Goal: Check status: Check status

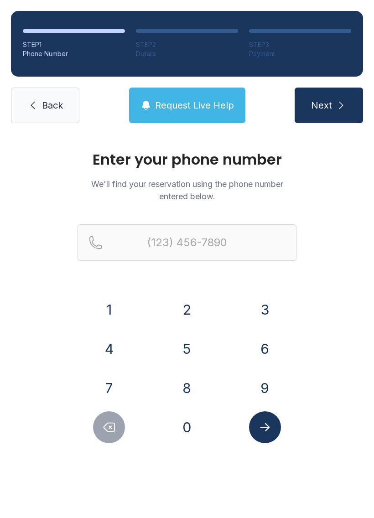
click at [117, 344] on button "4" at bounding box center [109, 349] width 32 height 32
click at [188, 421] on button "0" at bounding box center [187, 427] width 32 height 32
click at [107, 341] on button "4" at bounding box center [109, 349] width 32 height 32
click at [110, 379] on button "7" at bounding box center [109, 388] width 32 height 32
click at [192, 422] on button "0" at bounding box center [187, 427] width 32 height 32
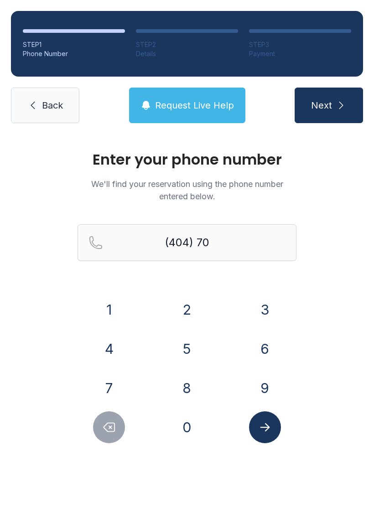
click at [265, 303] on button "3" at bounding box center [265, 309] width 32 height 32
click at [188, 303] on button "2" at bounding box center [187, 309] width 32 height 32
click at [115, 345] on button "4" at bounding box center [109, 349] width 32 height 32
click at [181, 348] on button "5" at bounding box center [187, 349] width 32 height 32
click at [194, 310] on button "2" at bounding box center [187, 309] width 32 height 32
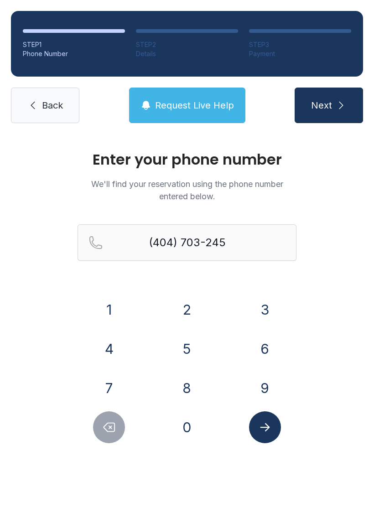
type input "[PHONE_NUMBER]"
click at [273, 425] on button "Submit lookup form" at bounding box center [265, 427] width 32 height 32
